Goal: Task Accomplishment & Management: Manage account settings

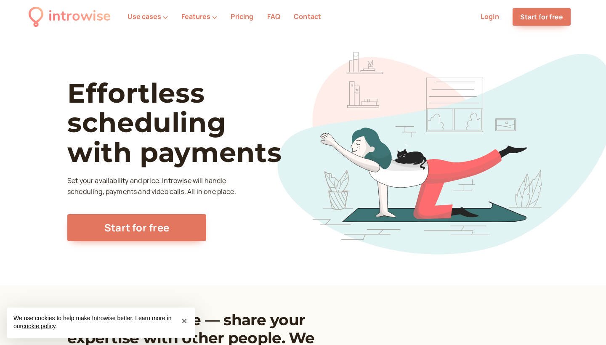
click at [495, 19] on link "Login" at bounding box center [489, 16] width 19 height 9
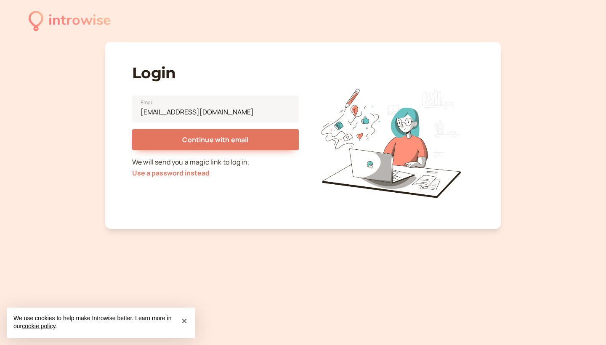
click at [215, 140] on button "Continue with email" at bounding box center [215, 139] width 167 height 21
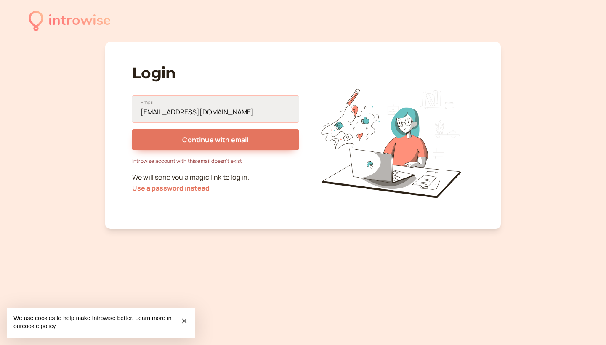
click at [222, 105] on input "[EMAIL_ADDRESS][DOMAIN_NAME]" at bounding box center [215, 108] width 167 height 27
click at [220, 114] on input "[EMAIL_ADDRESS][DOMAIN_NAME]" at bounding box center [215, 108] width 167 height 27
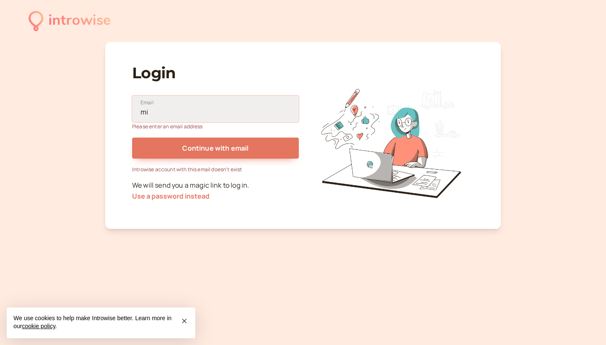
type input "m"
click at [296, 191] on p "We will send you a magic link to log in. Use a password instead" at bounding box center [215, 191] width 167 height 22
click at [142, 113] on input "Email" at bounding box center [215, 108] width 167 height 27
paste input "[PERSON_NAME][EMAIL_ADDRESS][DOMAIN_NAME]"
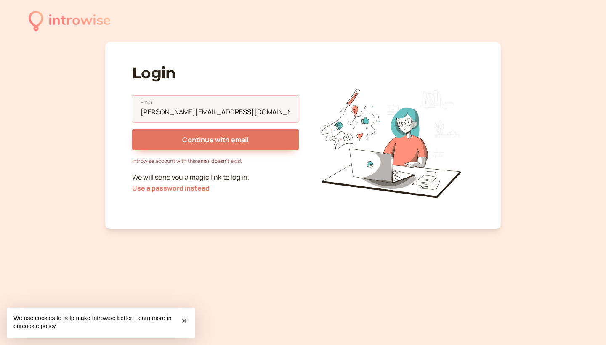
type input "[PERSON_NAME][EMAIL_ADDRESS][DOMAIN_NAME]"
click at [99, 179] on div "introwise Login [PERSON_NAME][EMAIL_ADDRESS][DOMAIN_NAME] Email Continue with e…" at bounding box center [303, 172] width 606 height 345
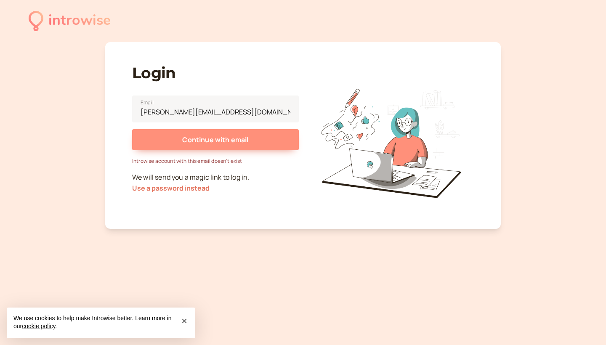
click at [220, 140] on span "Continue with email" at bounding box center [215, 139] width 66 height 9
